Goal: Information Seeking & Learning: Learn about a topic

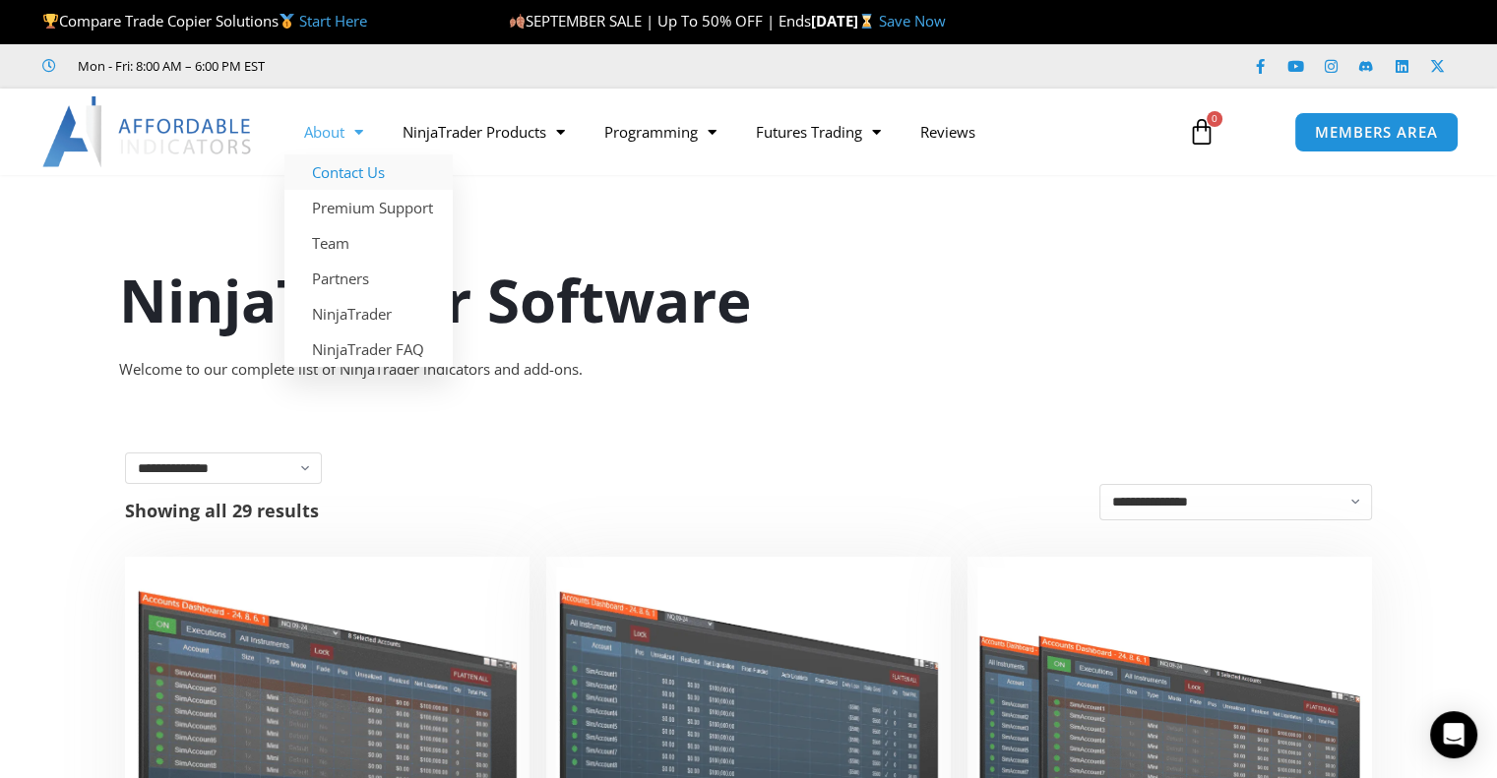
click at [349, 186] on link "Contact Us" at bounding box center [368, 172] width 168 height 35
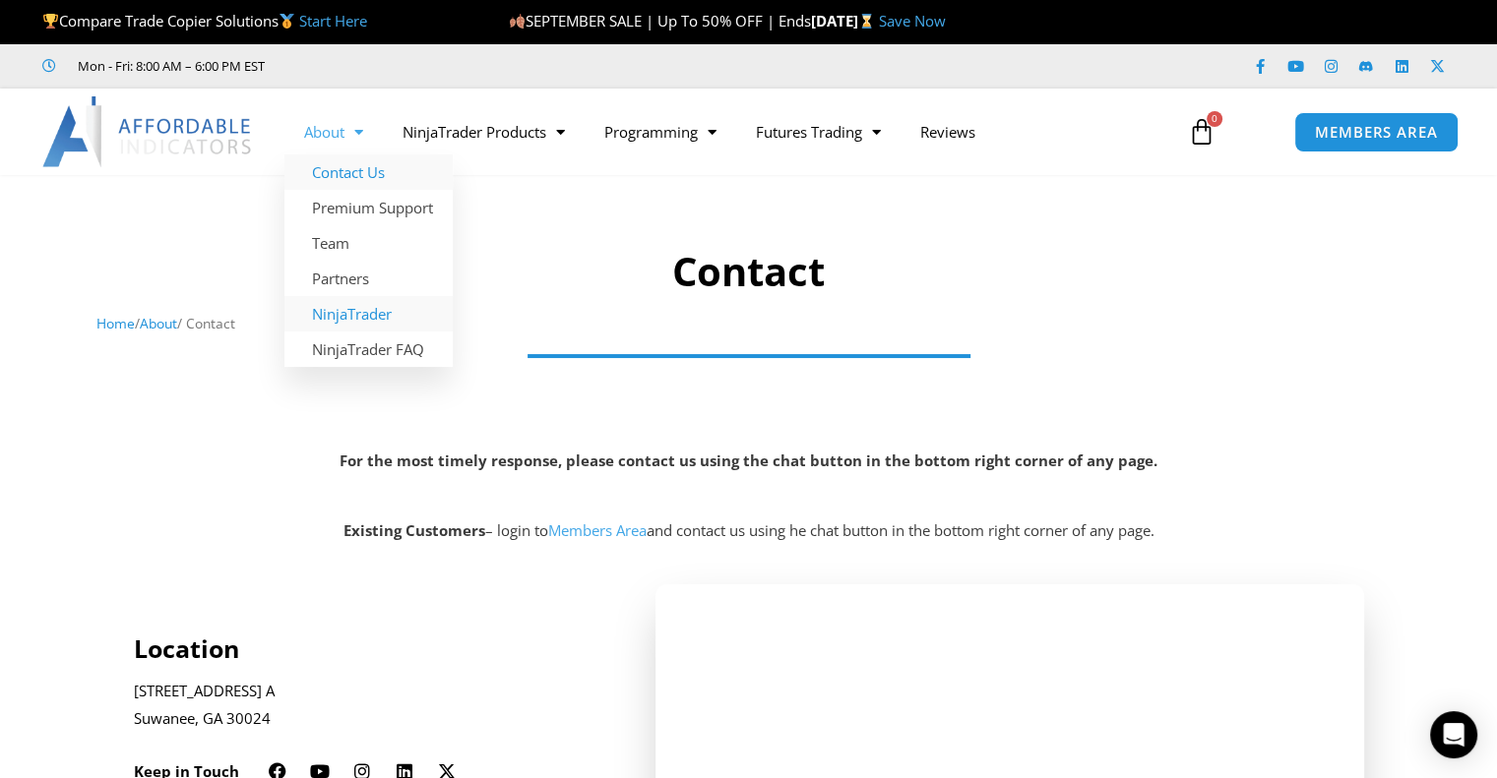
click at [381, 322] on link "NinjaTrader" at bounding box center [368, 313] width 168 height 35
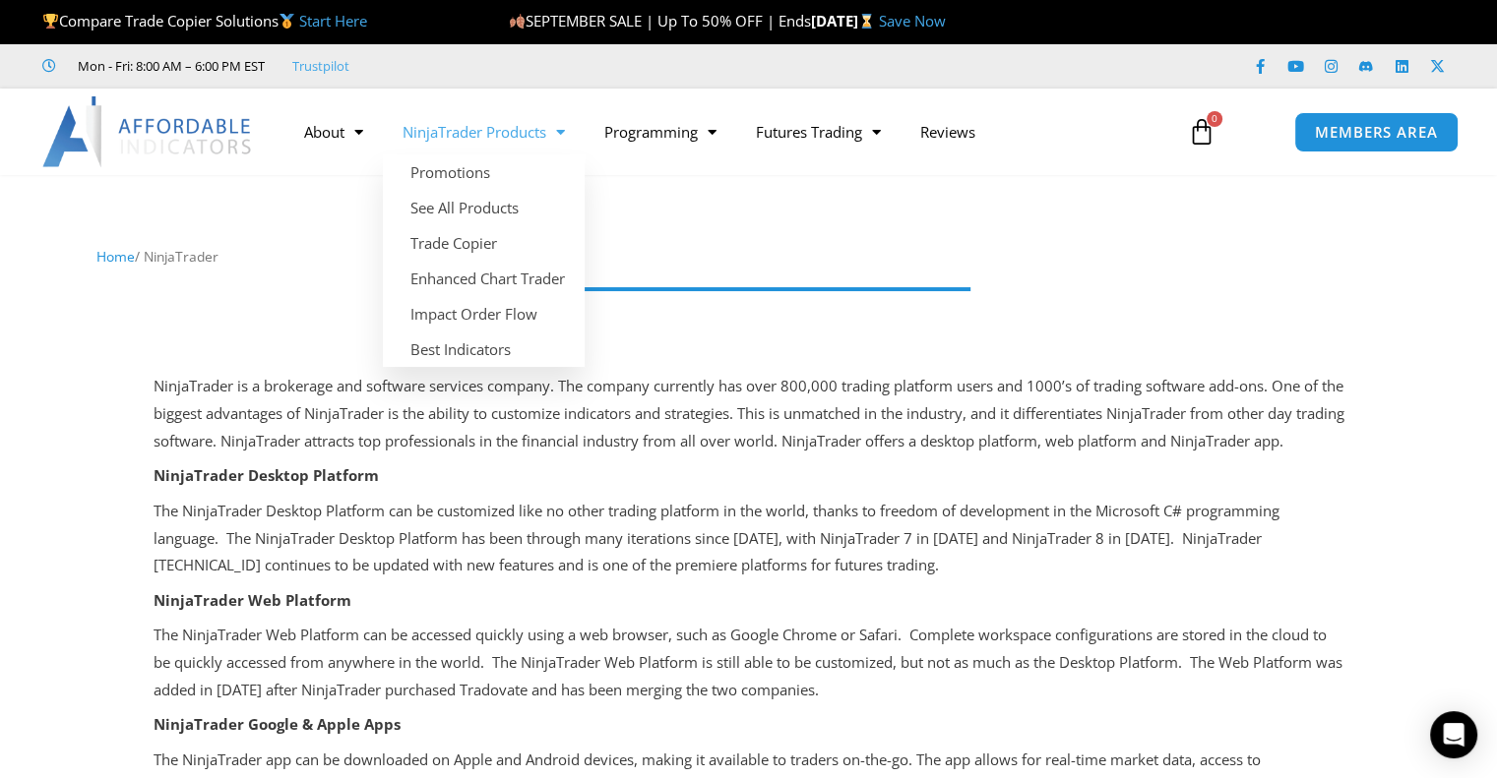
click at [549, 125] on link "NinjaTrader Products" at bounding box center [484, 131] width 202 height 45
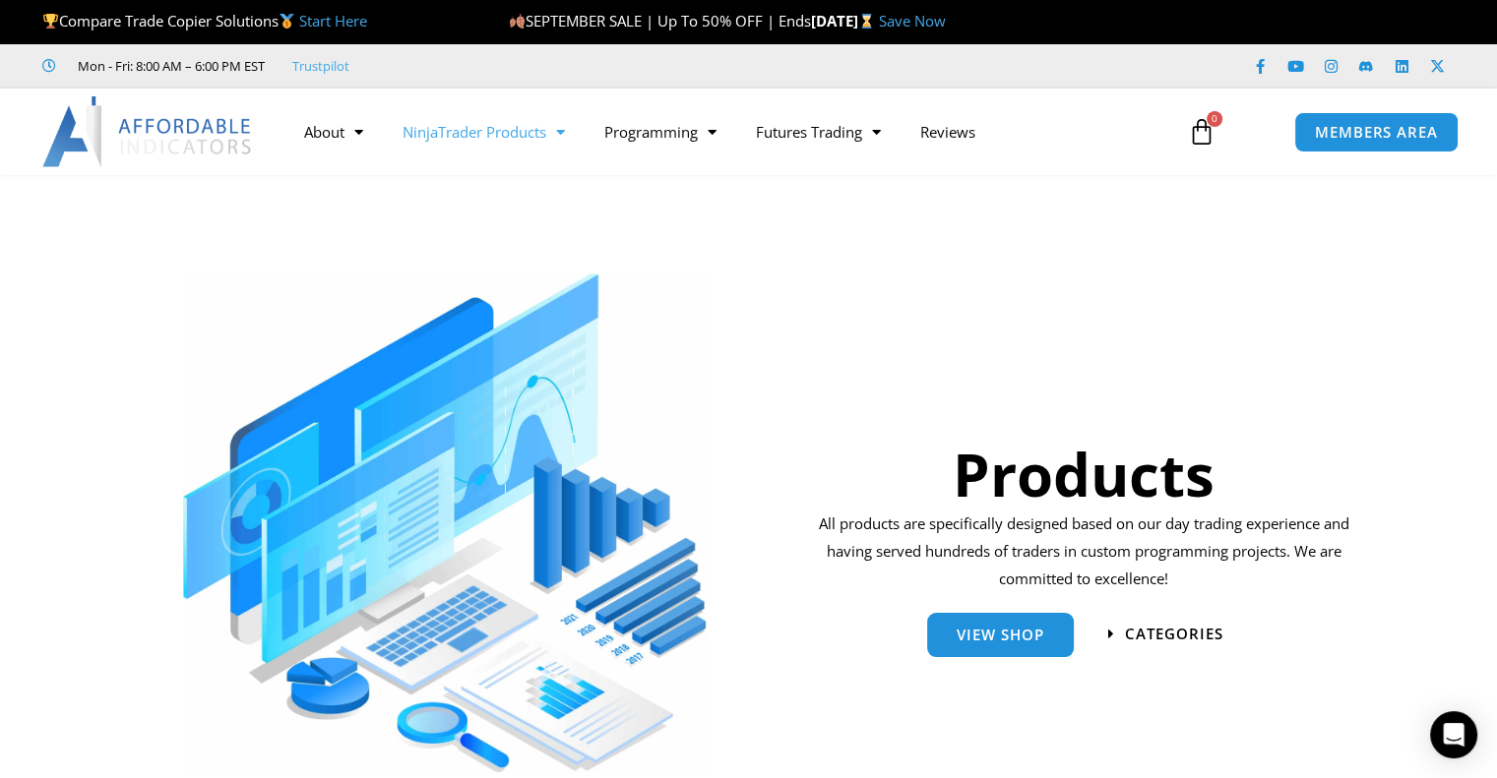
click at [117, 126] on img at bounding box center [148, 131] width 212 height 71
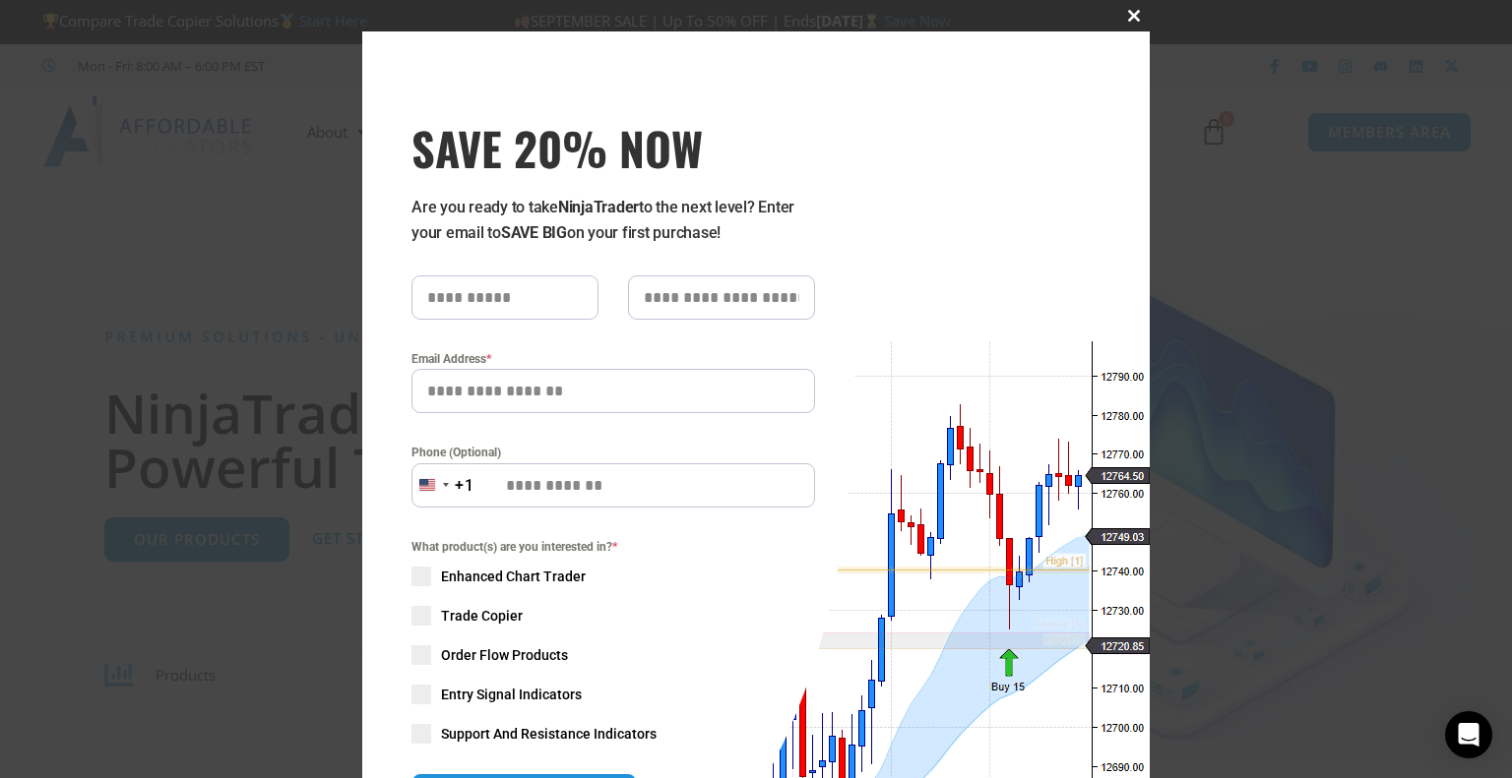
click at [1133, 23] on button "Close this module" at bounding box center [1133, 15] width 31 height 31
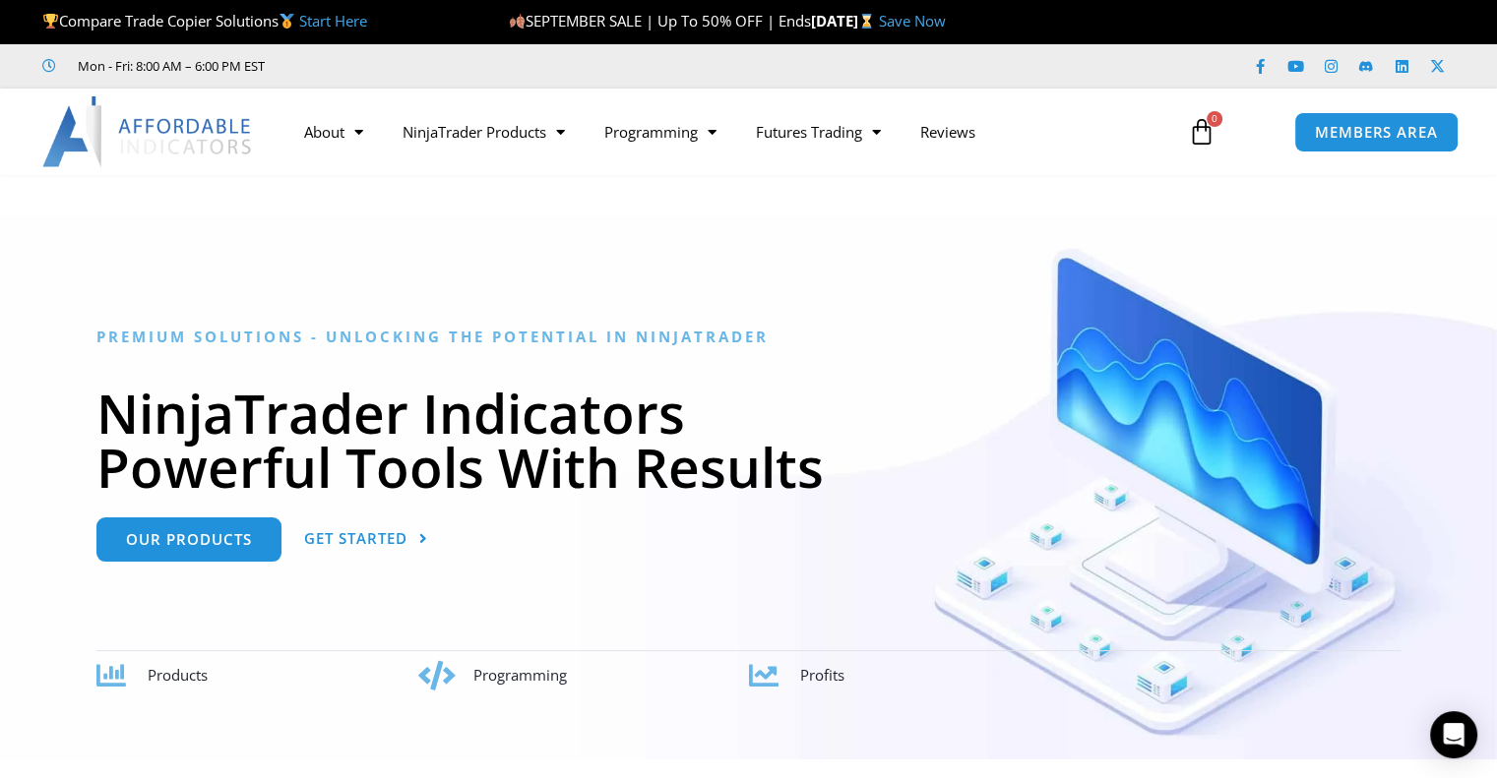
click at [193, 114] on img at bounding box center [148, 131] width 212 height 71
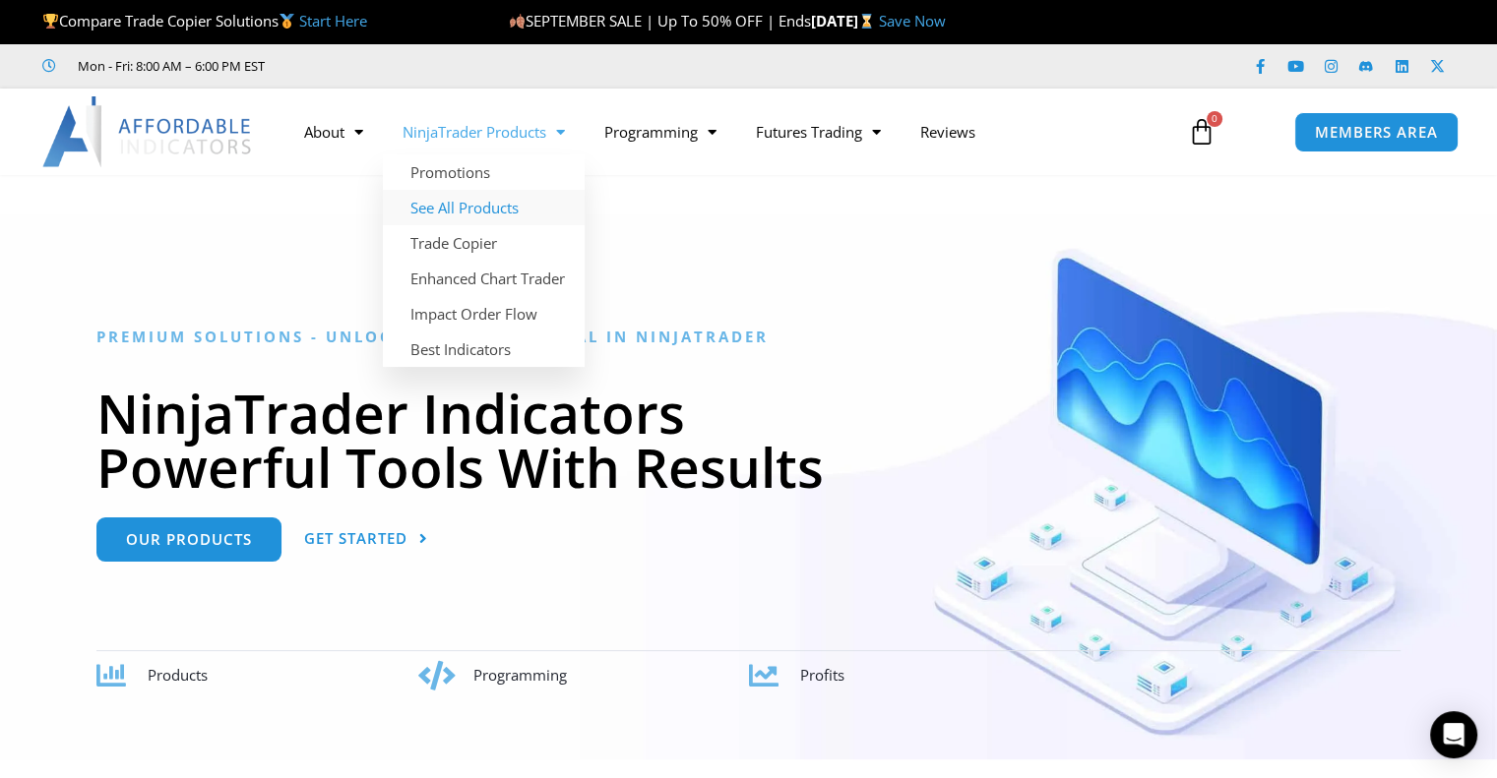
click at [516, 216] on link "See All Products" at bounding box center [484, 207] width 202 height 35
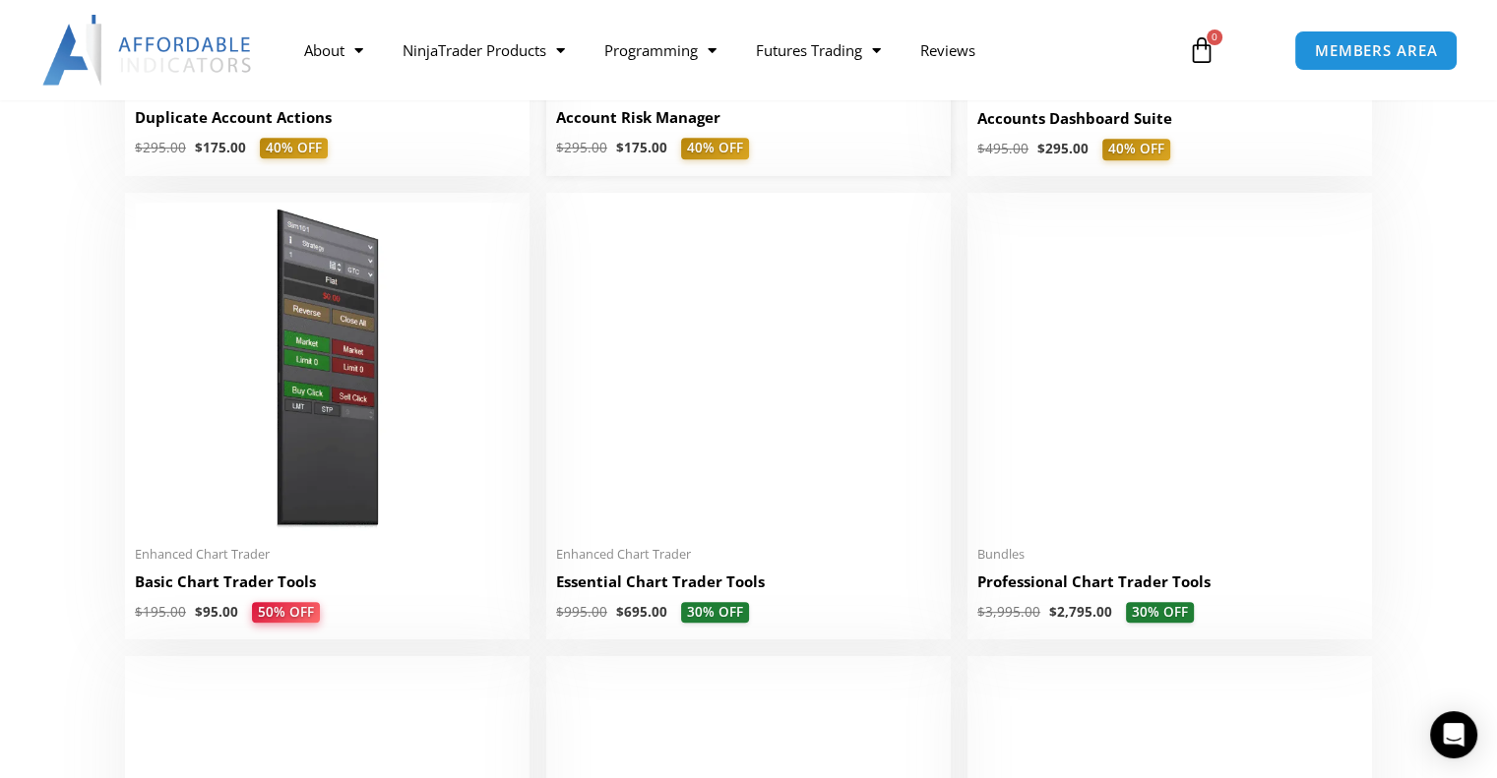
scroll to position [820, 0]
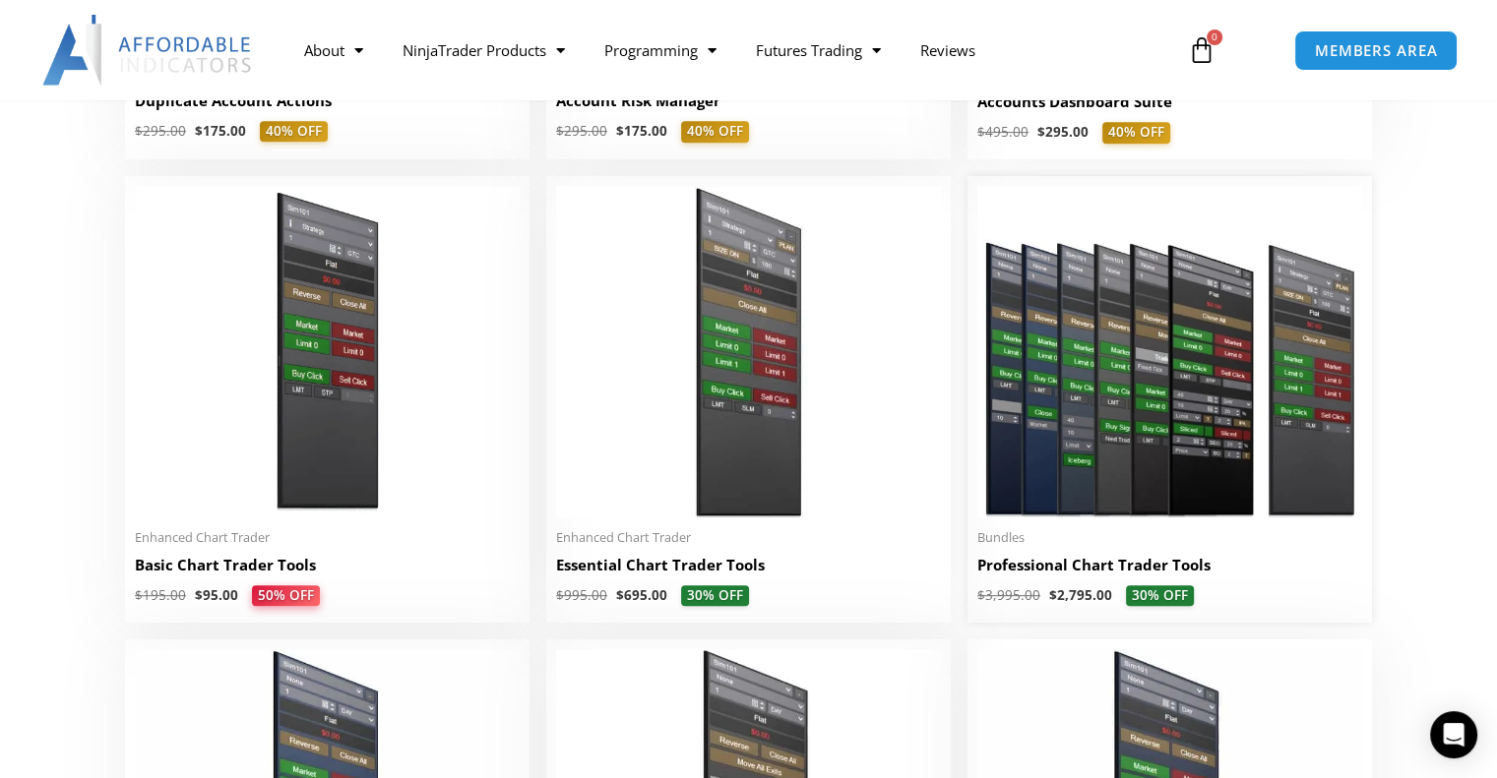
click at [1275, 420] on img at bounding box center [1169, 351] width 385 height 331
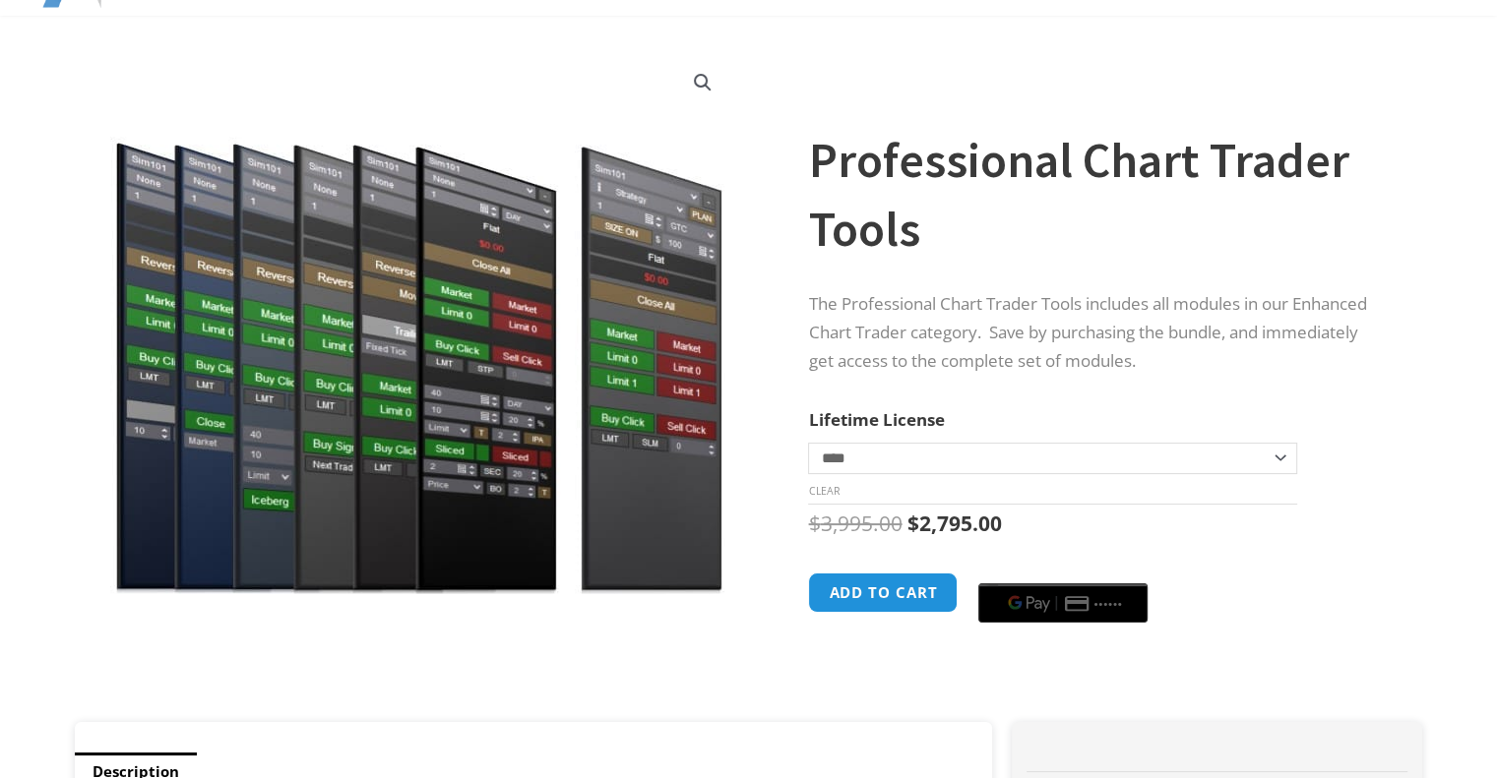
scroll to position [163, 0]
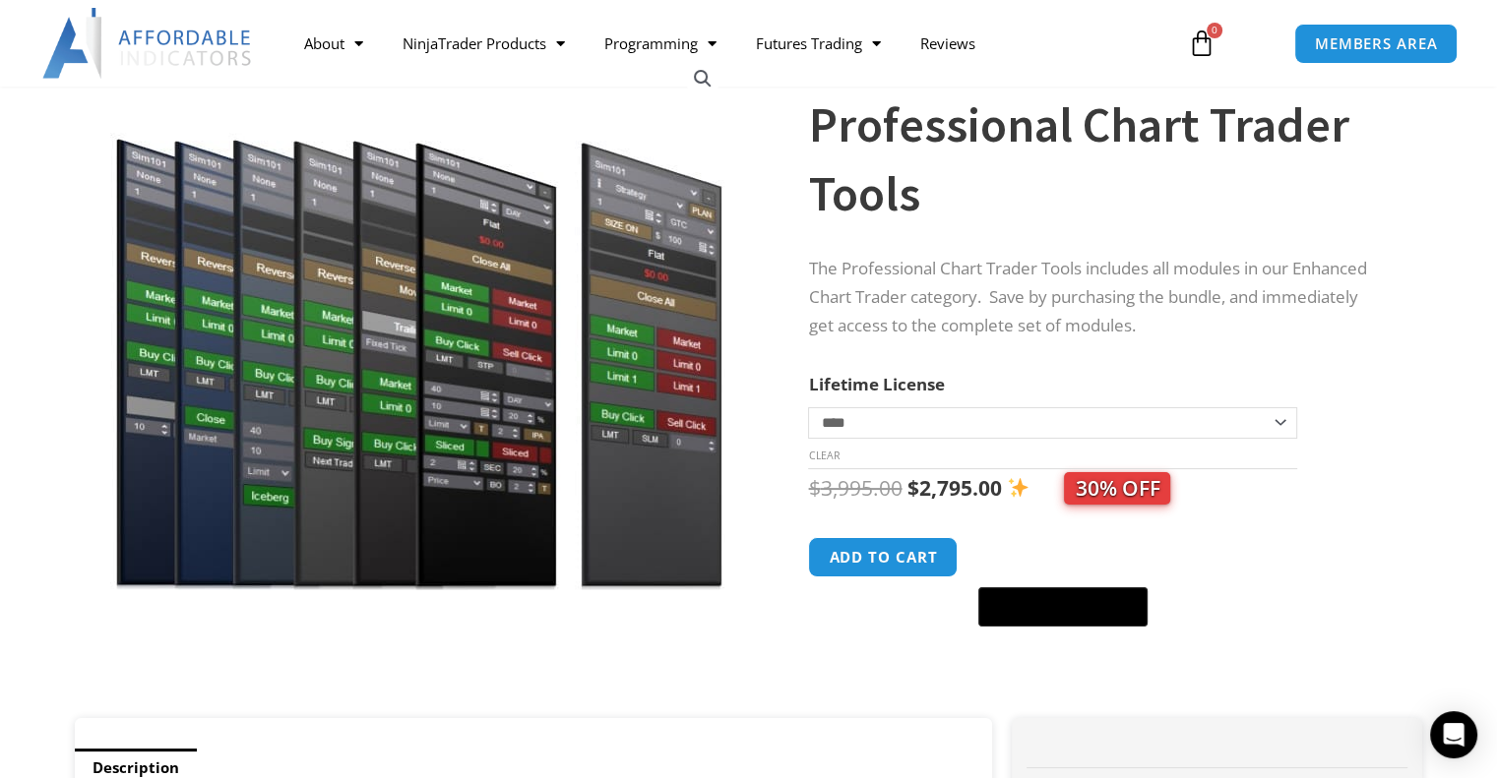
click at [469, 381] on img at bounding box center [418, 318] width 633 height 544
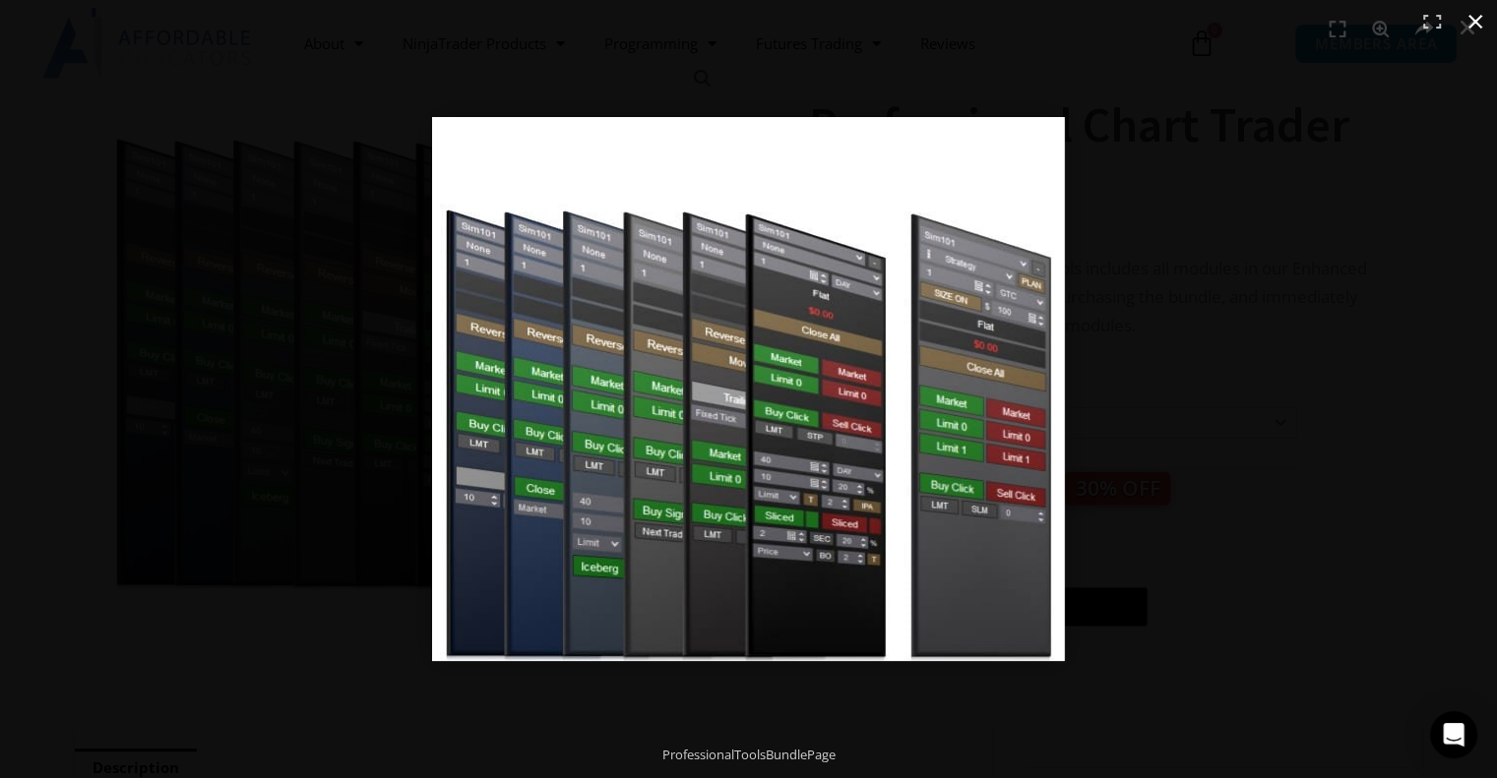
click at [1476, 22] on button "Close (Esc)" at bounding box center [1475, 21] width 43 height 43
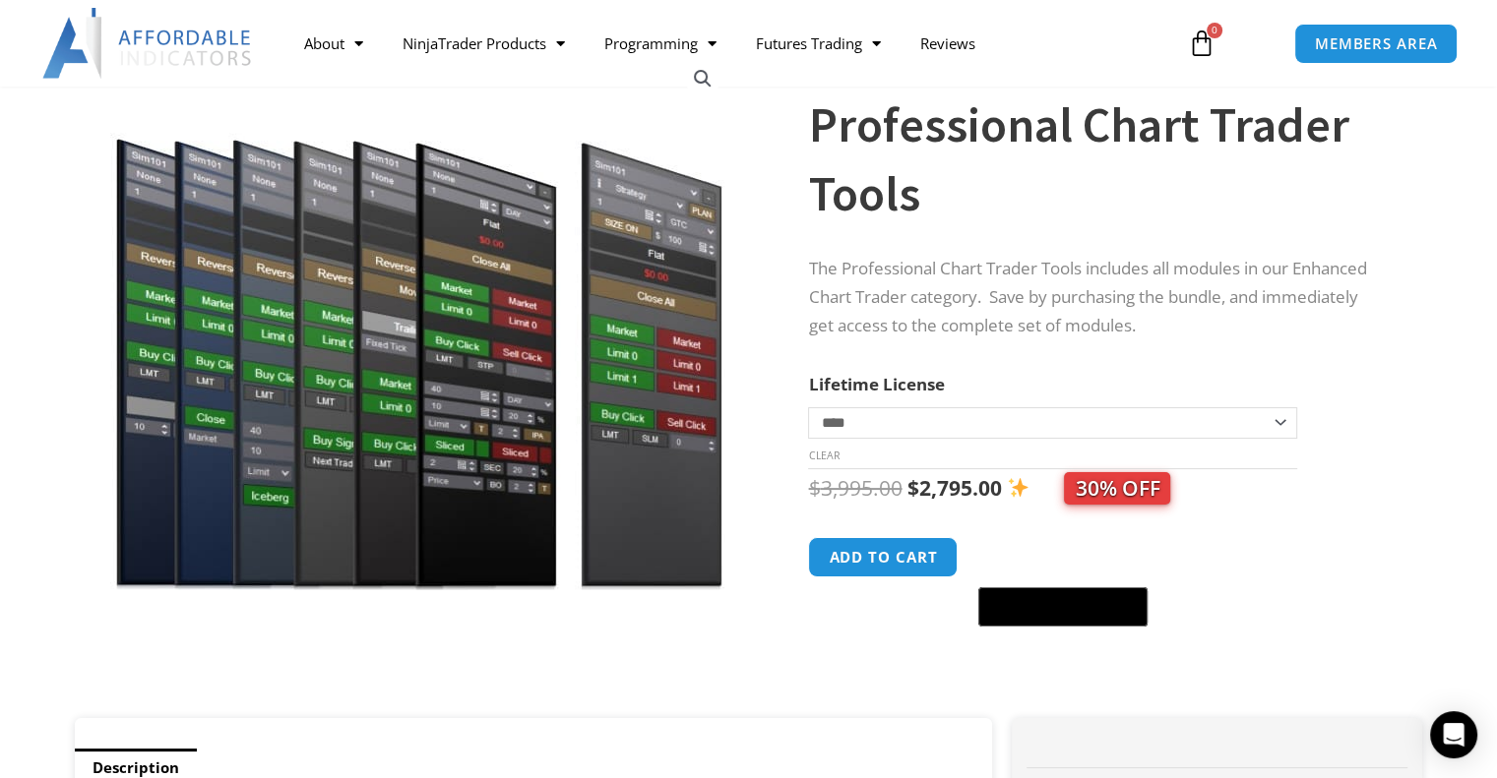
scroll to position [0, 0]
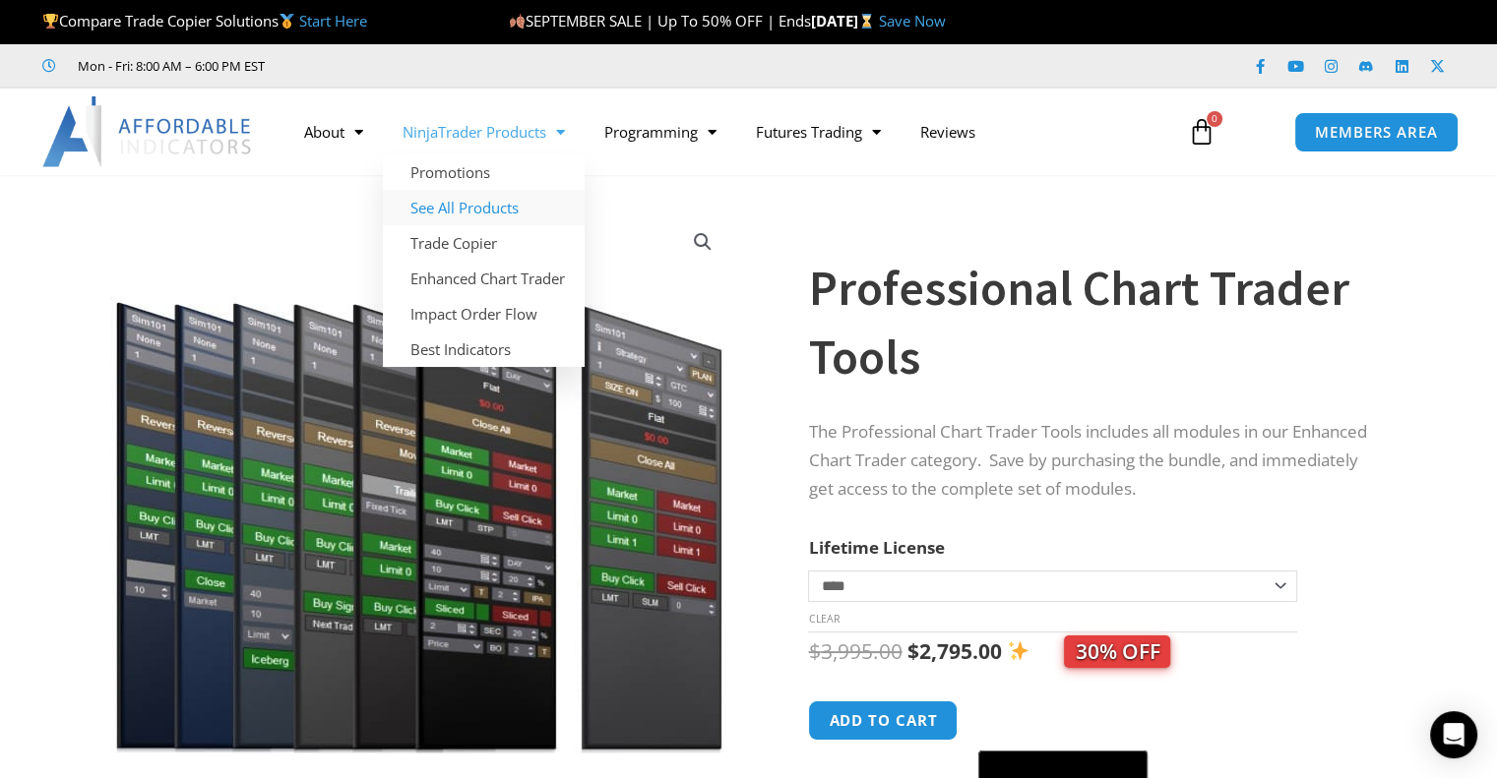
click at [488, 219] on link "See All Products" at bounding box center [484, 207] width 202 height 35
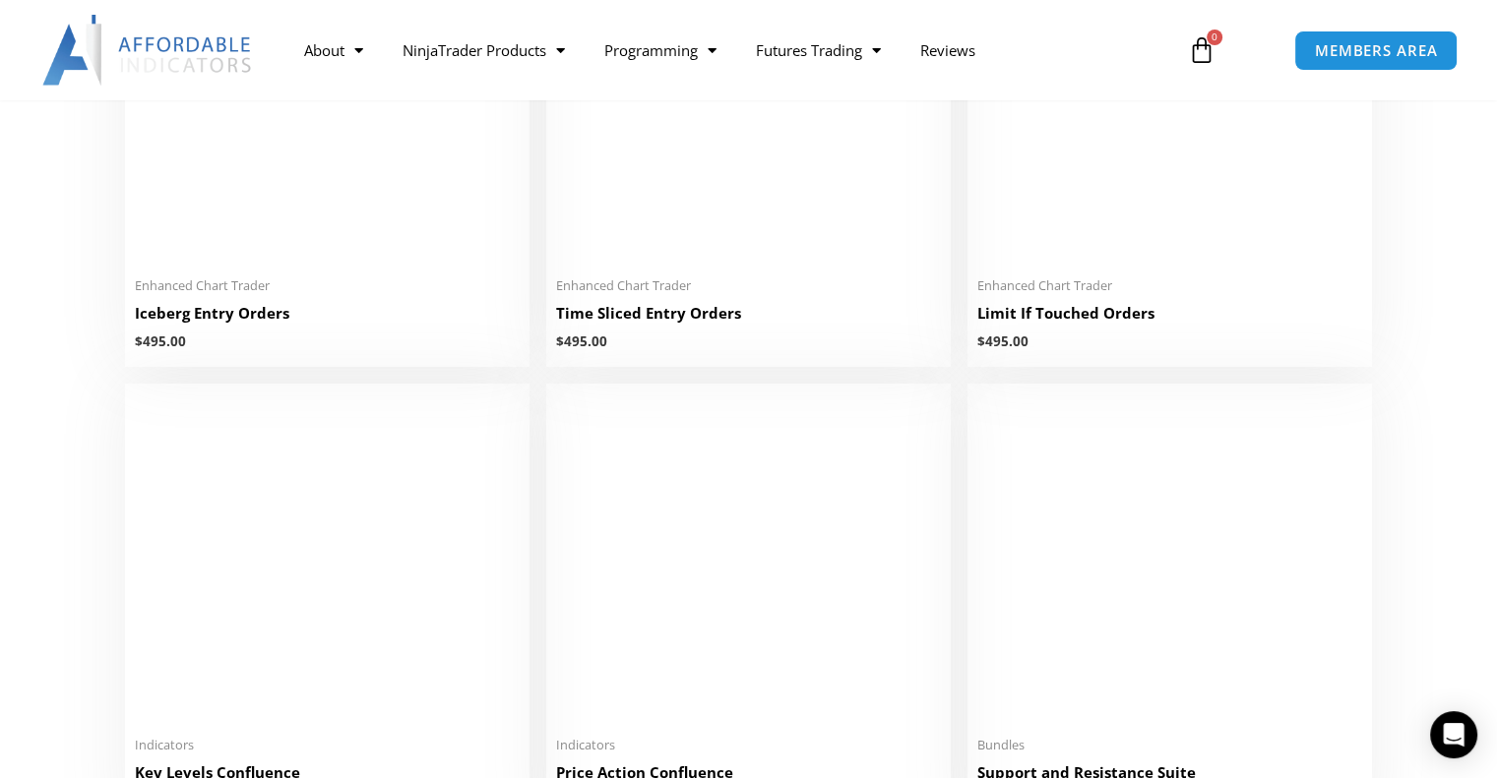
scroll to position [2788, 0]
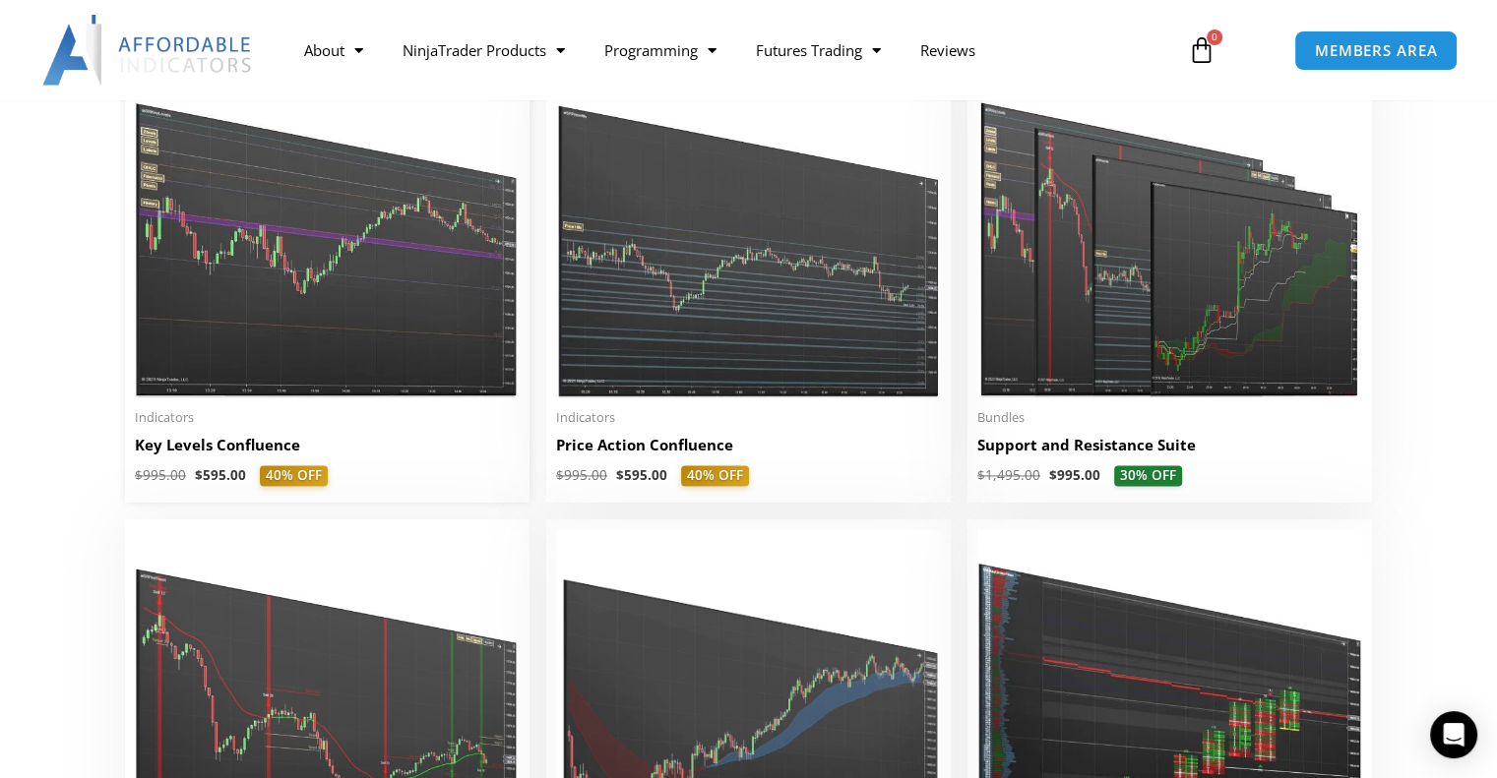
click at [370, 294] on img at bounding box center [327, 231] width 385 height 331
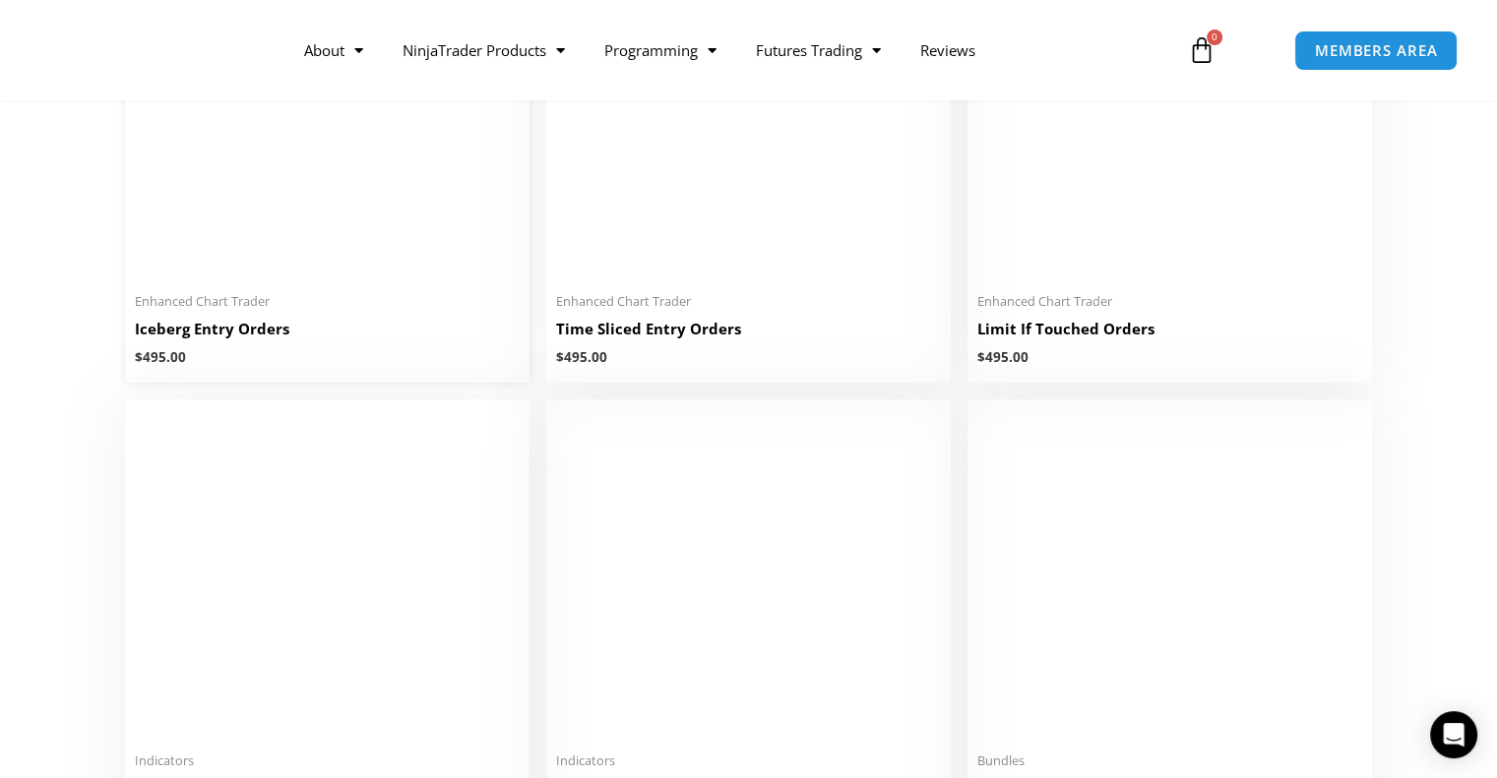
scroll to position [2460, 0]
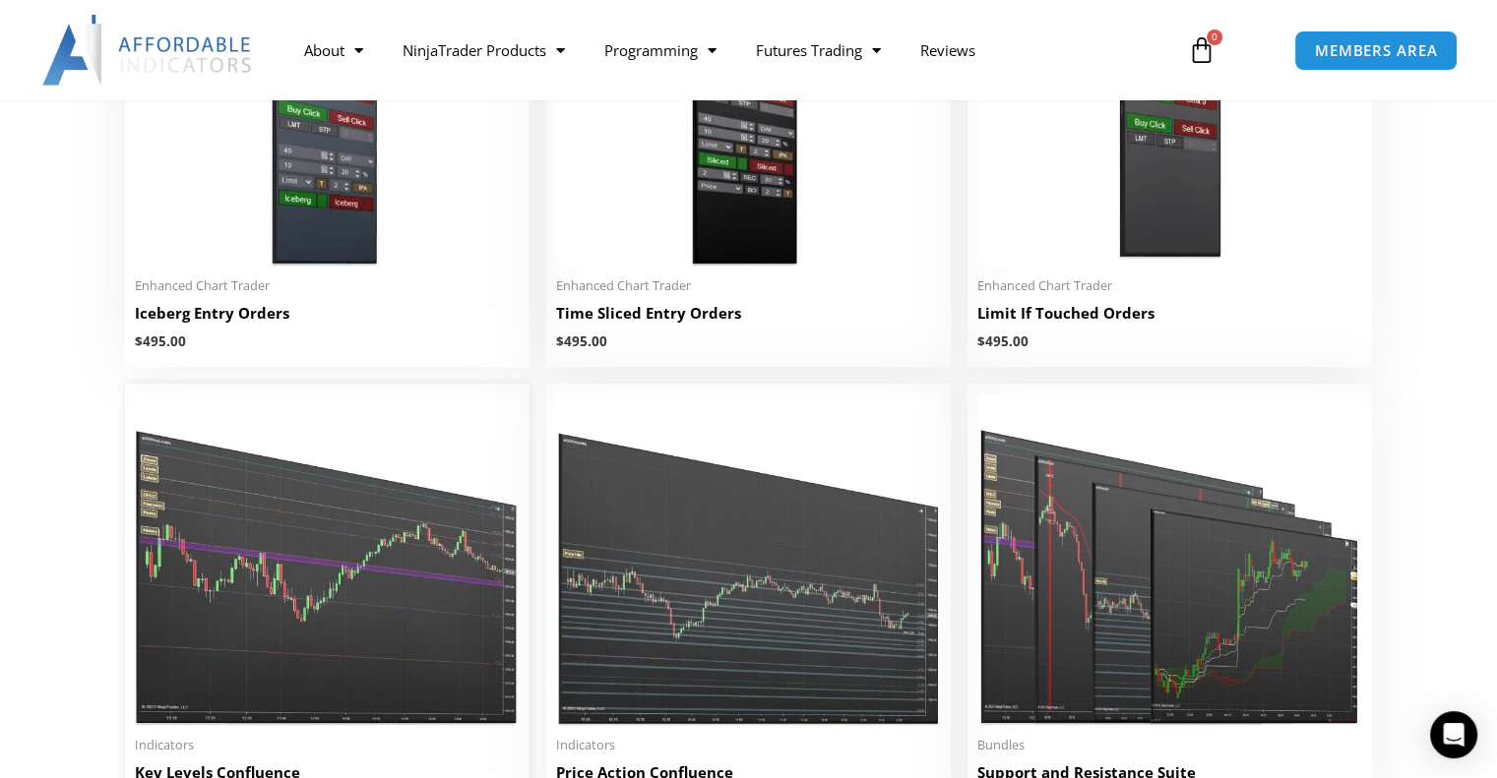
click at [315, 511] on img at bounding box center [327, 559] width 385 height 331
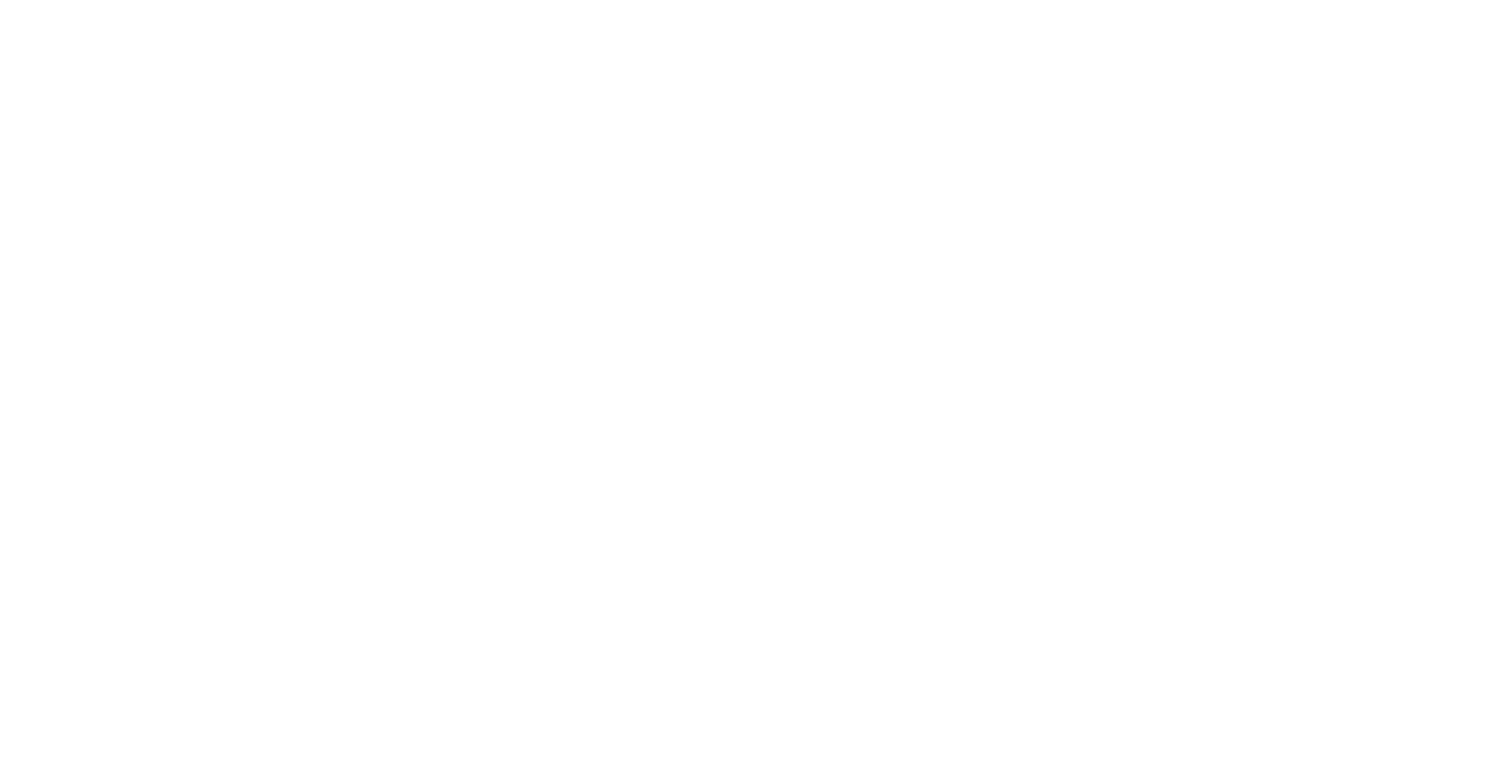
scroll to position [2460, 0]
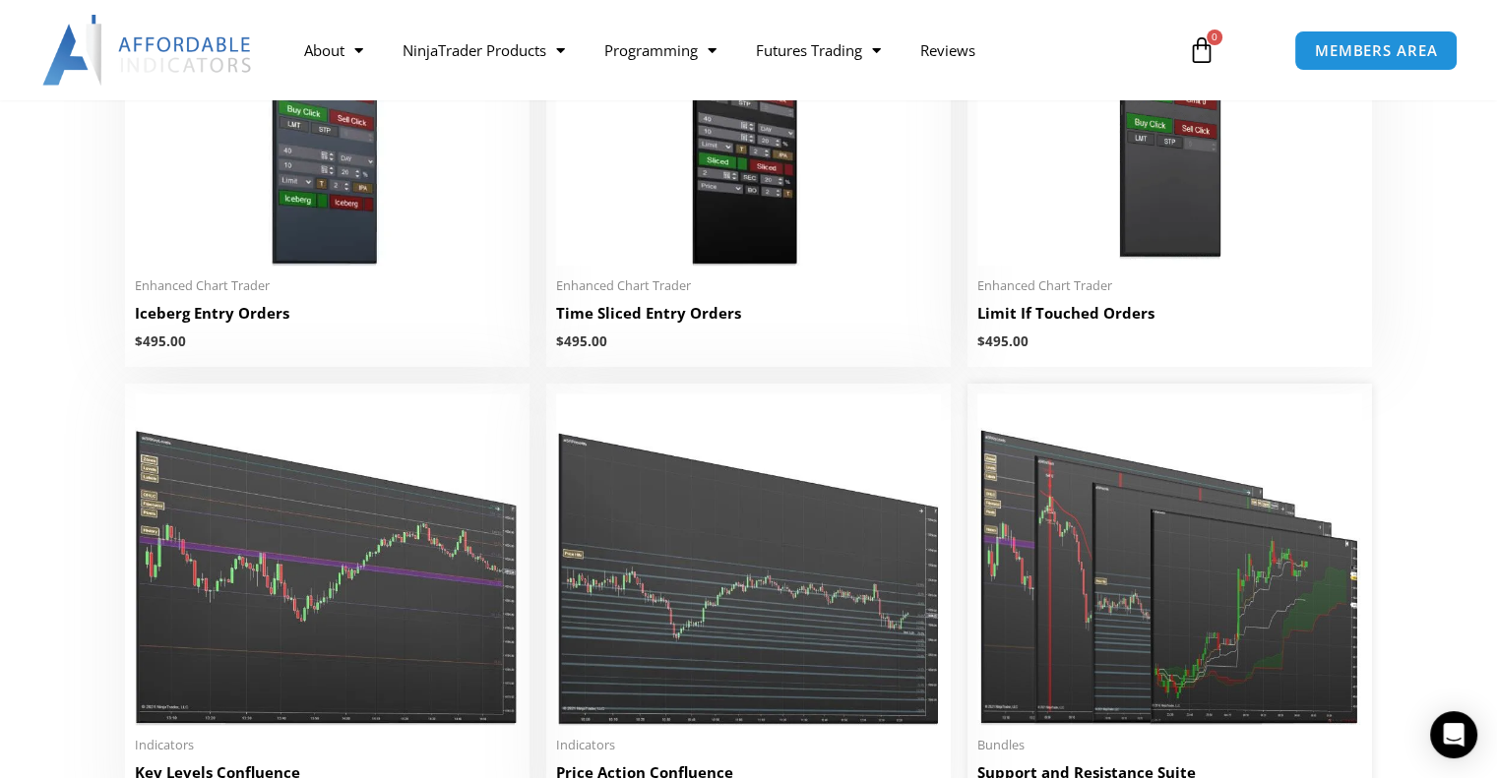
click at [1128, 543] on img at bounding box center [1169, 559] width 385 height 331
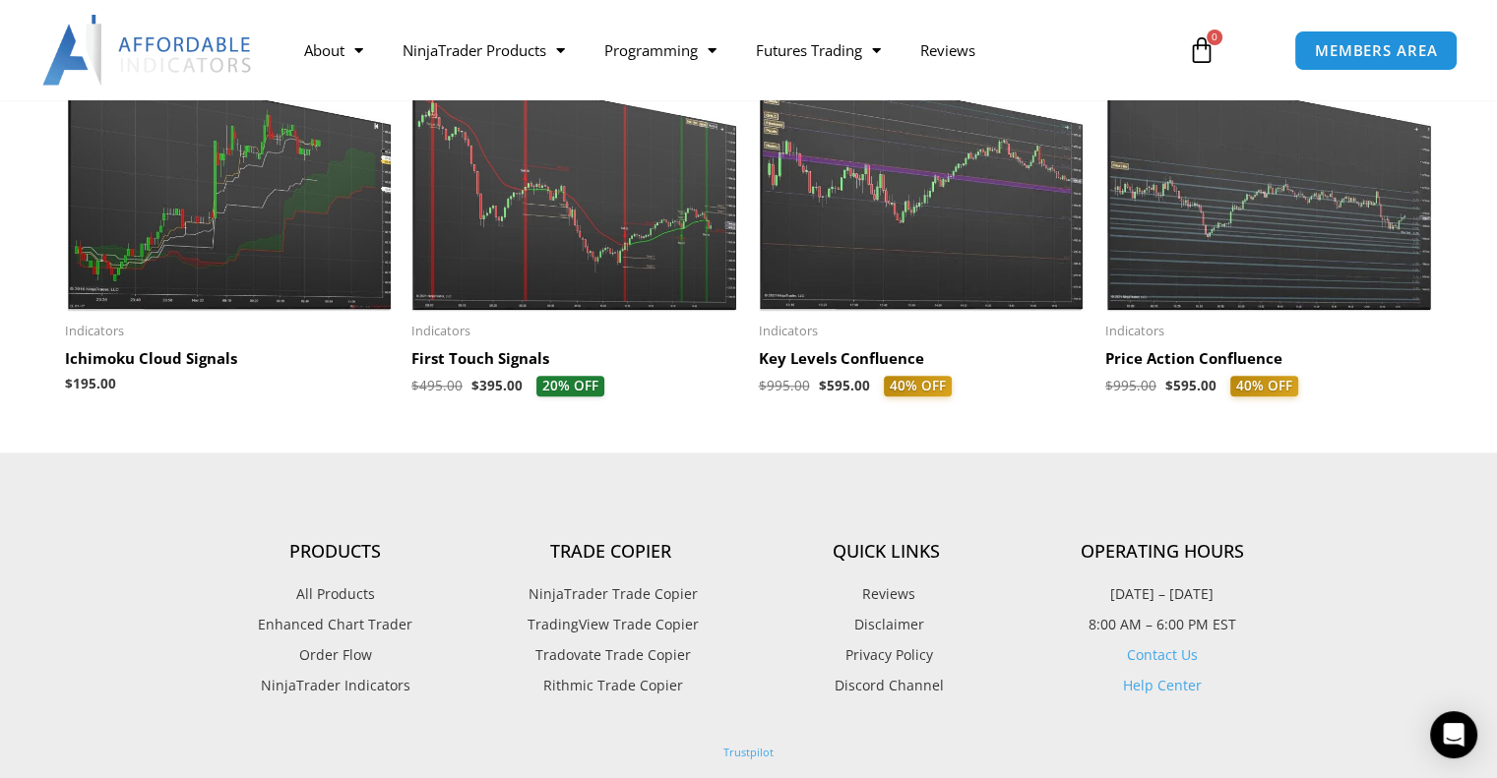
scroll to position [1968, 0]
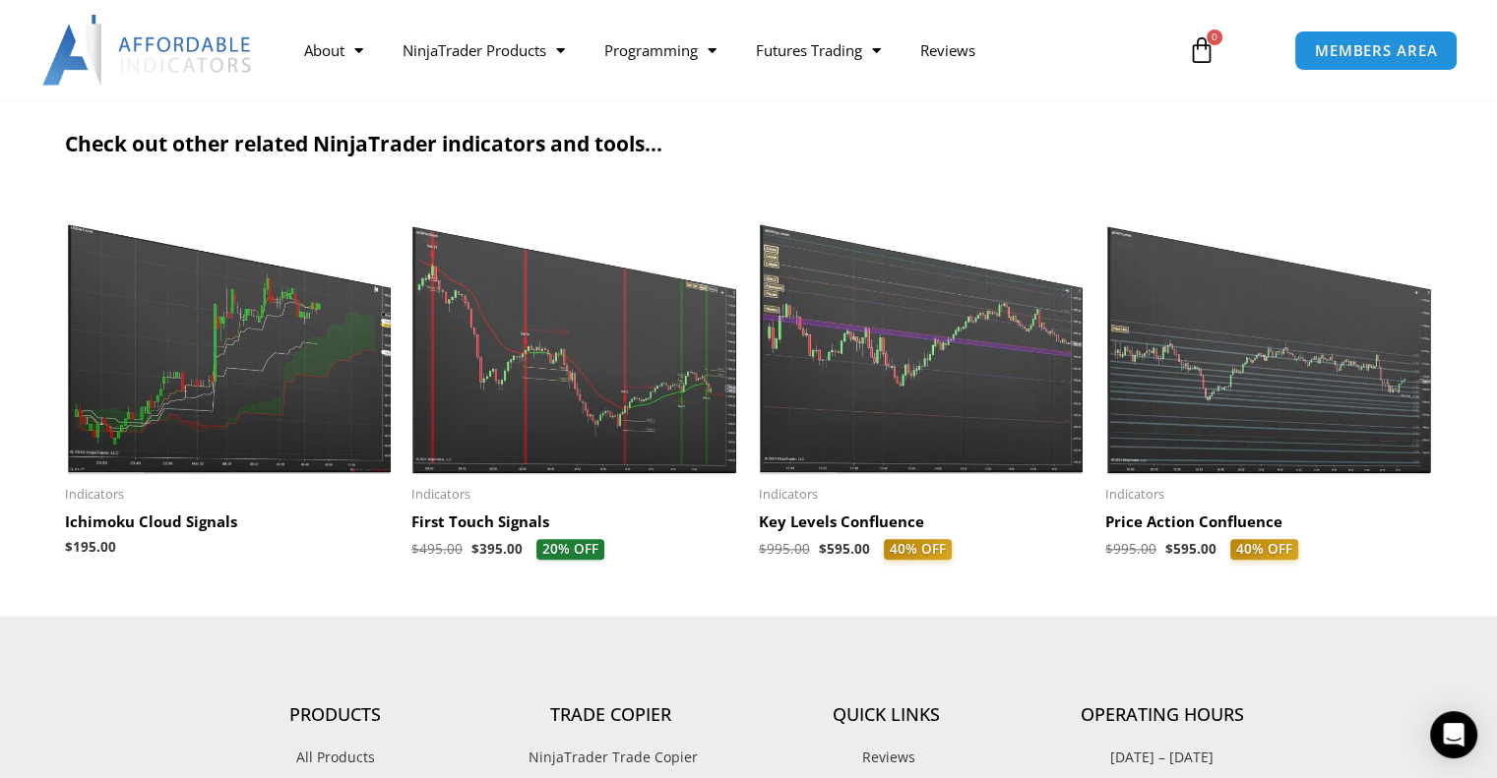
click at [1187, 363] on img at bounding box center [1269, 333] width 328 height 281
